Goal: Check status: Check status

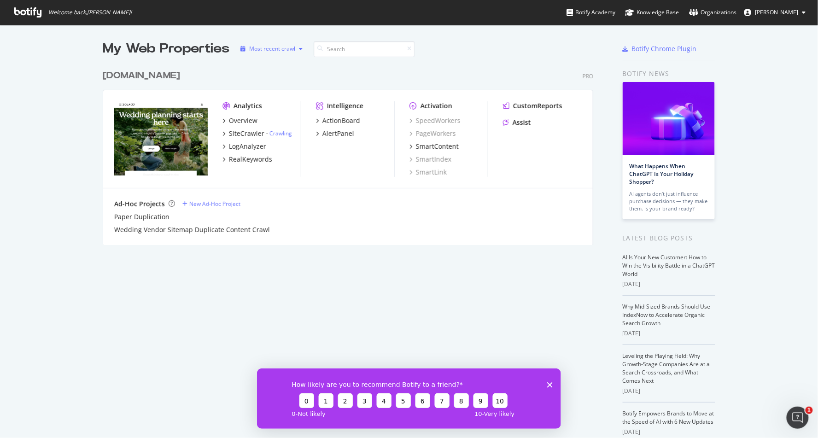
drag, startPoint x: 279, startPoint y: 41, endPoint x: 279, endPoint y: 47, distance: 5.5
click at [279, 47] on div "Most recent crawl" at bounding box center [272, 49] width 70 height 14
click at [279, 61] on div "Most recent crawl" at bounding box center [280, 64] width 48 height 8
click at [278, 62] on div "Most recent crawl" at bounding box center [280, 64] width 48 height 8
click at [333, 118] on div "ActionBoard" at bounding box center [341, 120] width 38 height 9
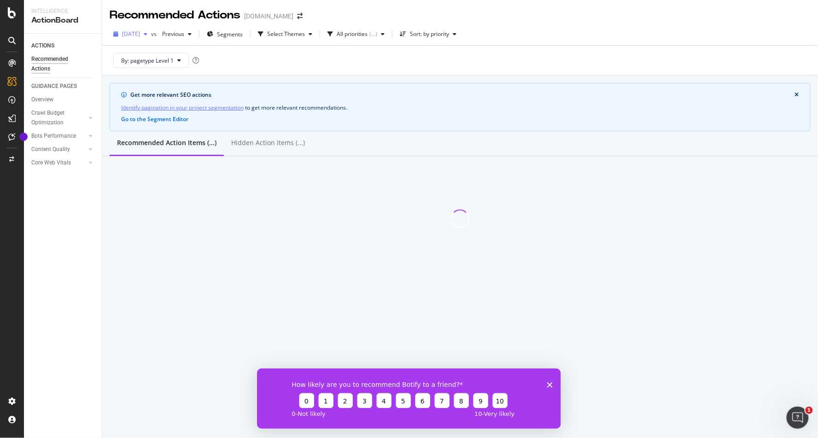
click at [140, 33] on span "[DATE]" at bounding box center [131, 34] width 18 height 8
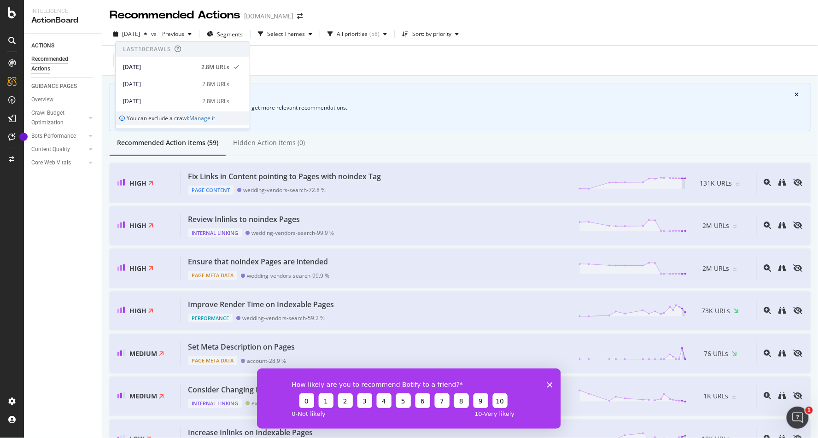
click at [560, 75] on div "By: pagetype Level 1" at bounding box center [460, 60] width 701 height 29
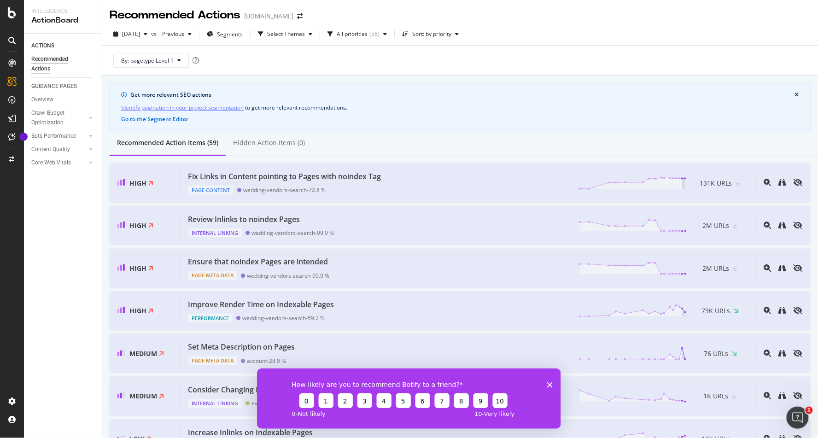
click at [546, 383] on div "How likely are you to recommend Botify to a friend? 0 1 2 3 4 5 6 7 8 9 10 0 - …" at bounding box center [408, 398] width 304 height 60
click at [547, 384] on icon "Close survey" at bounding box center [549, 385] width 6 height 6
